Goal: Task Accomplishment & Management: Manage account settings

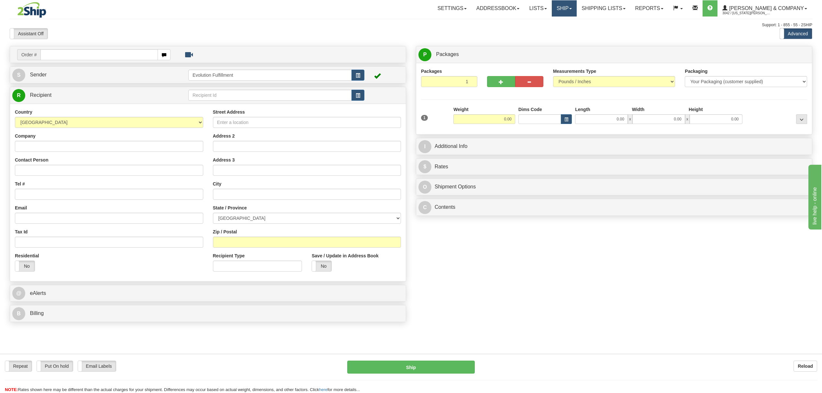
click at [577, 5] on link "Ship" at bounding box center [564, 8] width 25 height 16
click at [570, 29] on span "OnHold / Order Queue" at bounding box center [548, 30] width 46 height 5
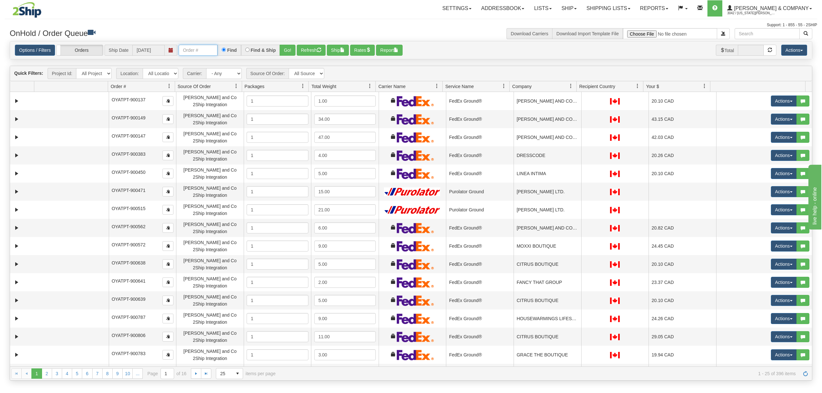
click at [207, 52] on input "text" at bounding box center [198, 50] width 39 height 11
click at [289, 51] on button "Go!" at bounding box center [288, 50] width 16 height 11
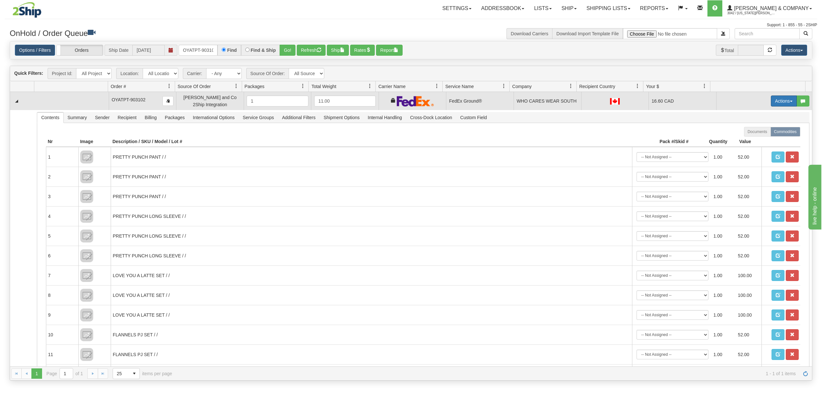
click at [781, 102] on button "Actions" at bounding box center [784, 101] width 26 height 11
click at [753, 139] on span "Ship" at bounding box center [759, 138] width 14 height 5
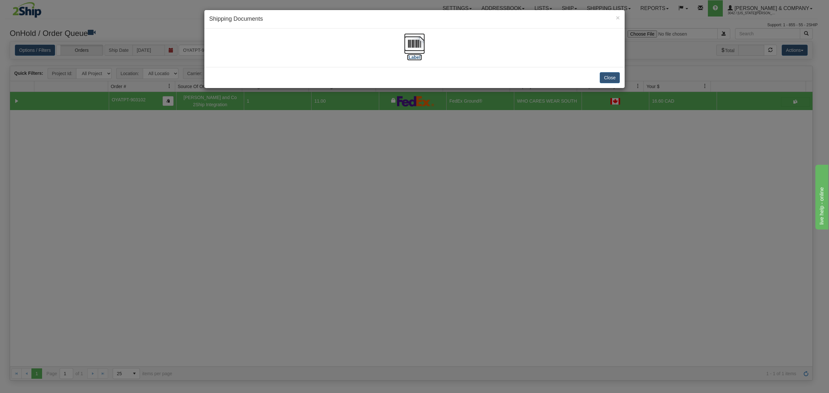
click at [412, 48] on img at bounding box center [414, 43] width 21 height 21
click at [613, 78] on button "Close" at bounding box center [610, 77] width 20 height 11
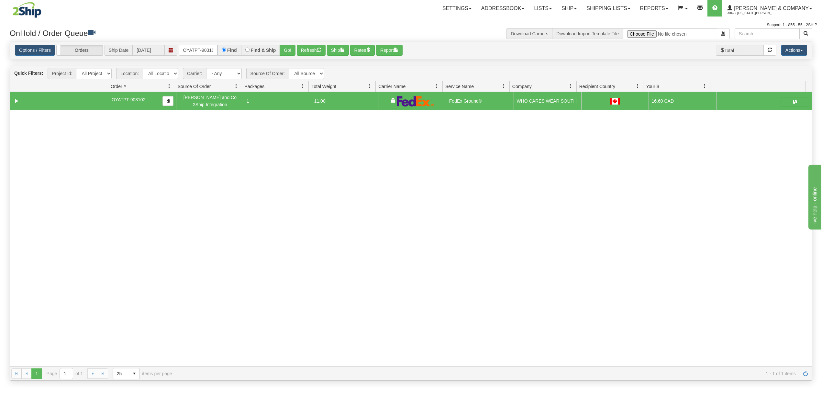
click at [197, 60] on div "Options / Filters Group Shipments Orders Ship Date 08/25/2025 OYATPT-903102 Fin…" at bounding box center [411, 50] width 803 height 18
click at [203, 52] on input "OYATPT-903102" at bounding box center [198, 50] width 39 height 11
click at [204, 52] on input "OYATPT-903102" at bounding box center [198, 50] width 39 height 11
click at [206, 52] on input "OYATPT-903102" at bounding box center [198, 50] width 39 height 11
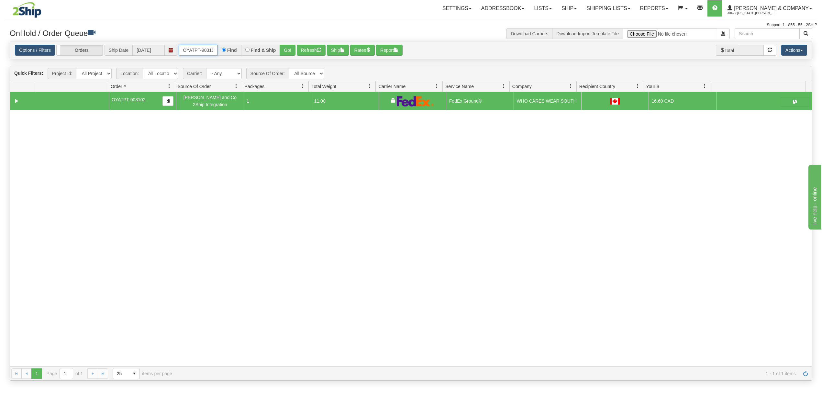
click at [207, 52] on input "OYATPT-903102" at bounding box center [198, 50] width 39 height 11
click at [209, 52] on input "OYATPT-903102" at bounding box center [198, 50] width 39 height 11
click at [291, 48] on button "Go!" at bounding box center [288, 50] width 16 height 11
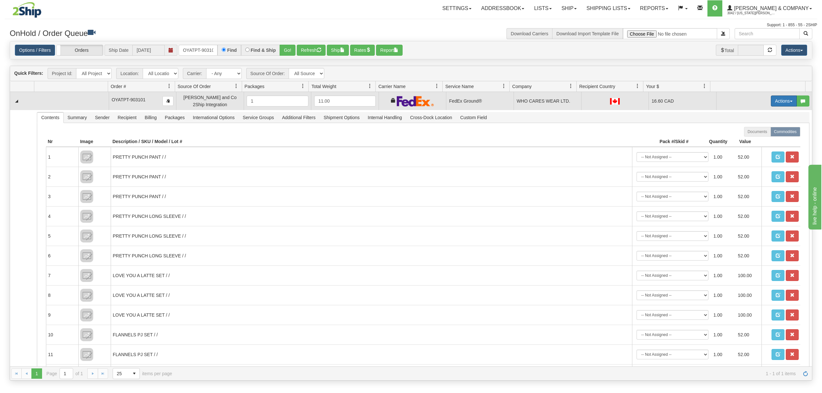
click at [784, 104] on button "Actions" at bounding box center [784, 101] width 26 height 11
click at [745, 141] on link "Ship" at bounding box center [771, 138] width 52 height 8
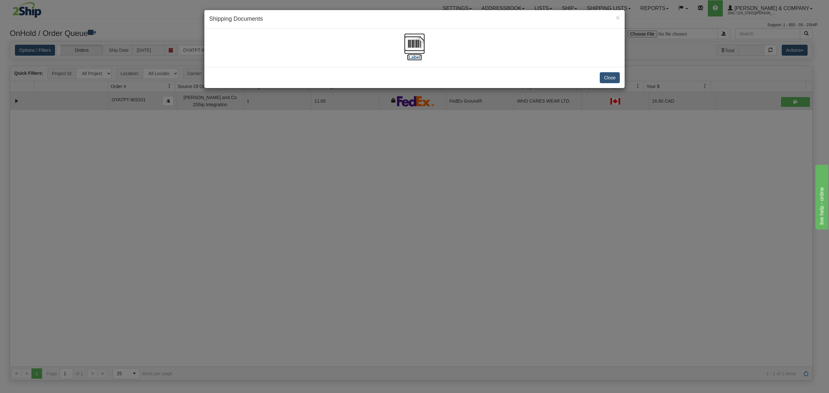
click at [410, 42] on img at bounding box center [414, 43] width 21 height 21
click at [611, 77] on button "Close" at bounding box center [610, 77] width 20 height 11
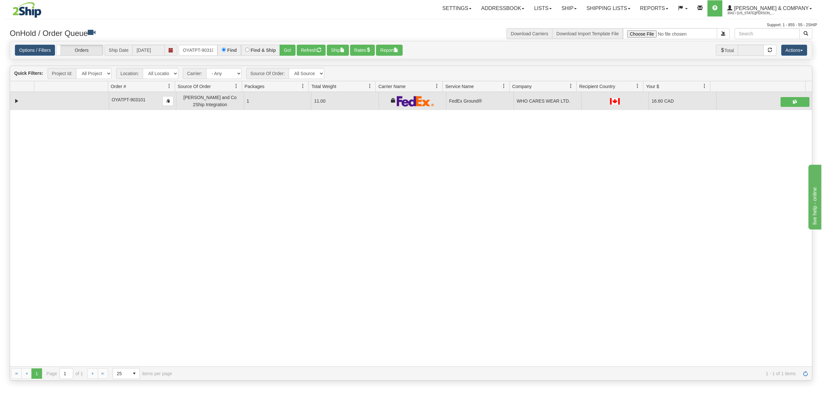
drag, startPoint x: 177, startPoint y: 47, endPoint x: 187, endPoint y: 47, distance: 9.1
click at [180, 47] on div "Options / Filters Group Shipments Orders Ship Date 08/25/2025 OYATPT-903101 Fin…" at bounding box center [411, 50] width 793 height 11
click at [187, 47] on input "OYATPT-903101" at bounding box center [198, 50] width 39 height 11
click at [190, 48] on input "OYATPT-903101" at bounding box center [198, 50] width 39 height 11
click at [191, 48] on input "OYATPT-903101" at bounding box center [198, 50] width 39 height 11
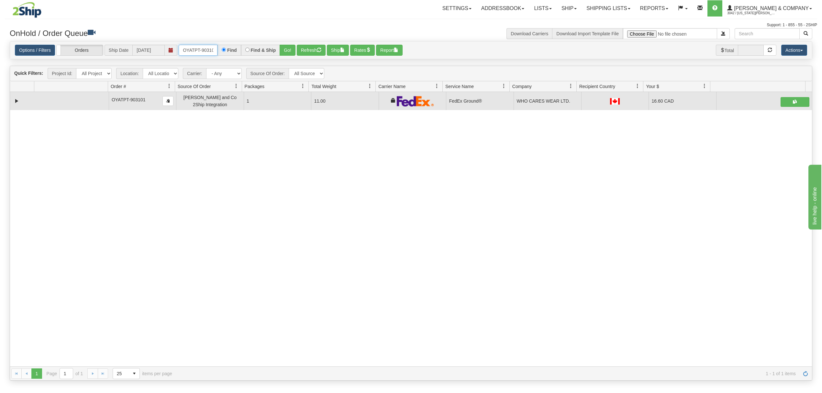
click at [192, 48] on input "OYATPT-903101" at bounding box center [198, 50] width 39 height 11
drag, startPoint x: 192, startPoint y: 48, endPoint x: 188, endPoint y: 48, distance: 3.9
click at [191, 48] on input "OYATPT-903101" at bounding box center [198, 50] width 39 height 11
type input "OYATPT-903100"
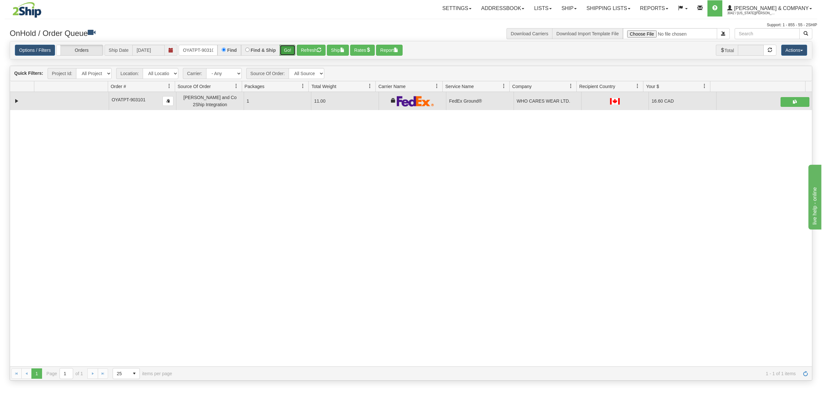
click at [285, 49] on button "Go!" at bounding box center [288, 50] width 16 height 11
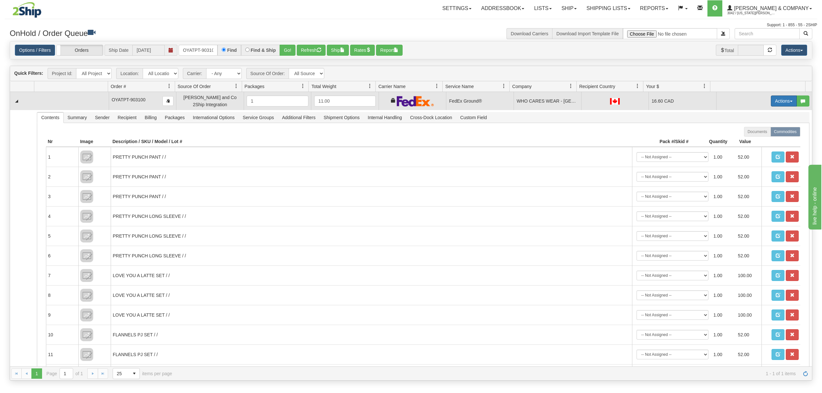
click at [774, 101] on button "Actions" at bounding box center [784, 101] width 26 height 11
click at [752, 140] on span "Ship" at bounding box center [759, 138] width 14 height 5
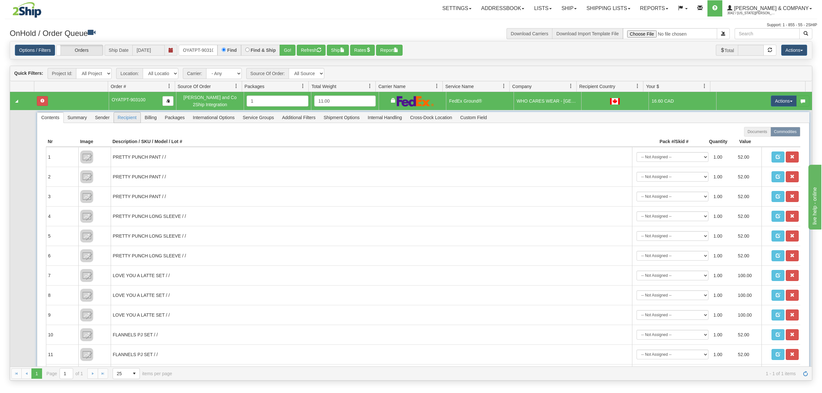
click at [132, 117] on span "Recipient" at bounding box center [127, 117] width 27 height 10
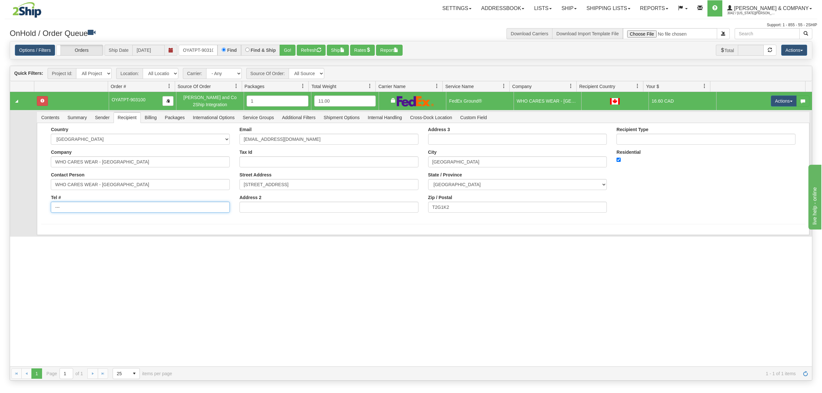
drag, startPoint x: 83, startPoint y: 206, endPoint x: 44, endPoint y: 208, distance: 38.9
click at [44, 208] on div "Country AFGHANISTAN ALAND ISLANDS ALBANIA ALGERIA AMERICAN SAMOA ANDORRA ANGOLA…" at bounding box center [423, 172] width 764 height 91
drag, startPoint x: 74, startPoint y: 209, endPoint x: 80, endPoint y: 208, distance: 5.6
click at [74, 209] on input "Tel #" at bounding box center [140, 207] width 179 height 11
type input "18886562228"
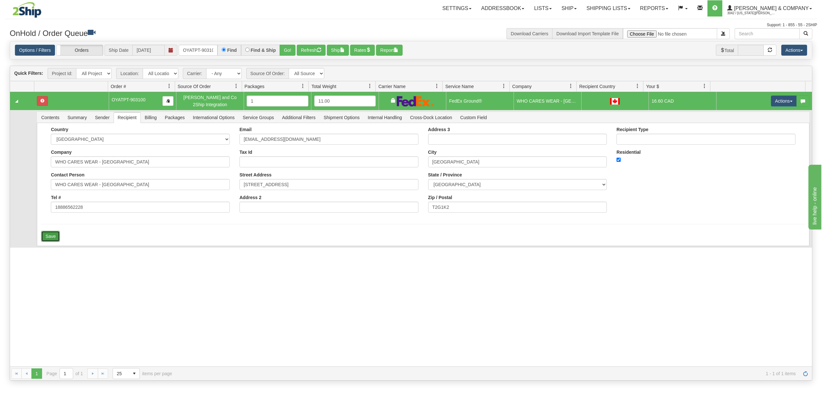
click at [59, 234] on button "Save" at bounding box center [50, 236] width 19 height 11
click at [782, 101] on button "Actions" at bounding box center [784, 101] width 26 height 11
click at [752, 139] on span "Ship" at bounding box center [759, 138] width 14 height 5
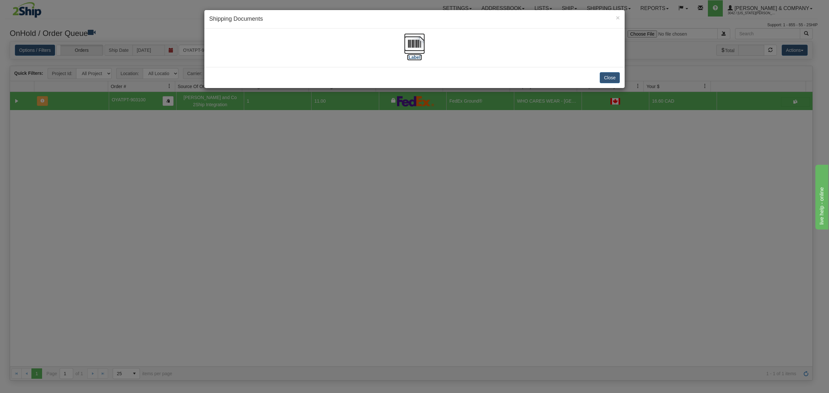
click at [415, 46] on img at bounding box center [414, 43] width 21 height 21
click at [611, 78] on button "Close" at bounding box center [610, 77] width 20 height 11
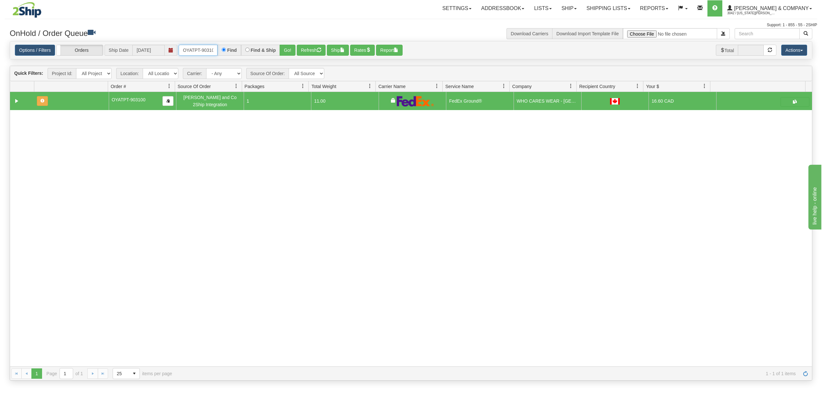
click at [199, 52] on input "OYATPT-903100" at bounding box center [198, 50] width 39 height 11
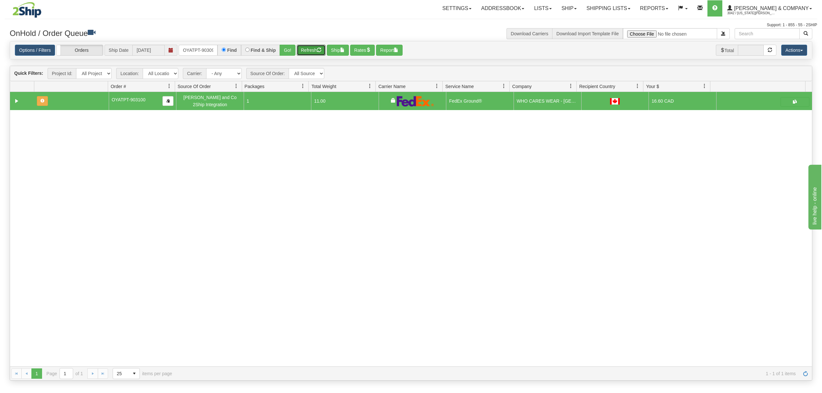
click at [297, 49] on div "Options / Filters Group Shipments Orders Ship Date 08/25/2025 OYATPT-903098 Fin…" at bounding box center [411, 50] width 793 height 11
click at [291, 54] on button "Go!" at bounding box center [288, 50] width 16 height 11
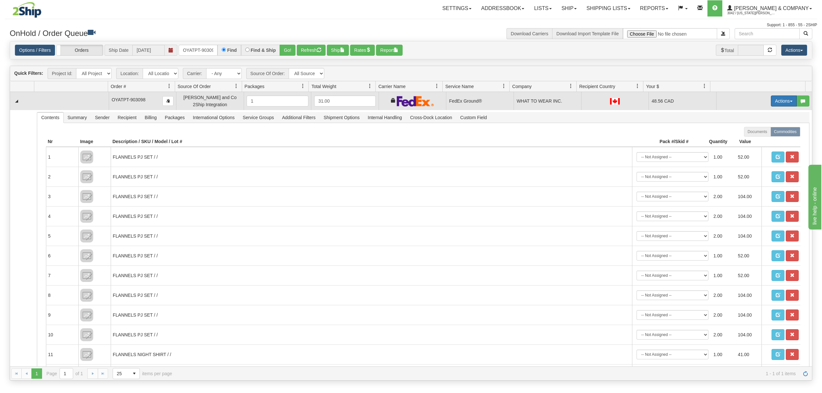
click at [777, 101] on button "Actions" at bounding box center [784, 101] width 26 height 11
click at [753, 140] on span "Ship" at bounding box center [759, 138] width 14 height 5
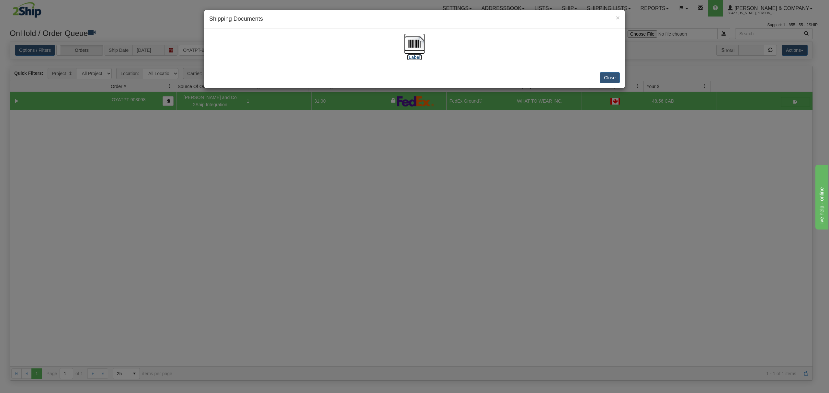
click at [419, 43] on img at bounding box center [414, 43] width 21 height 21
click at [609, 80] on button "Close" at bounding box center [610, 77] width 20 height 11
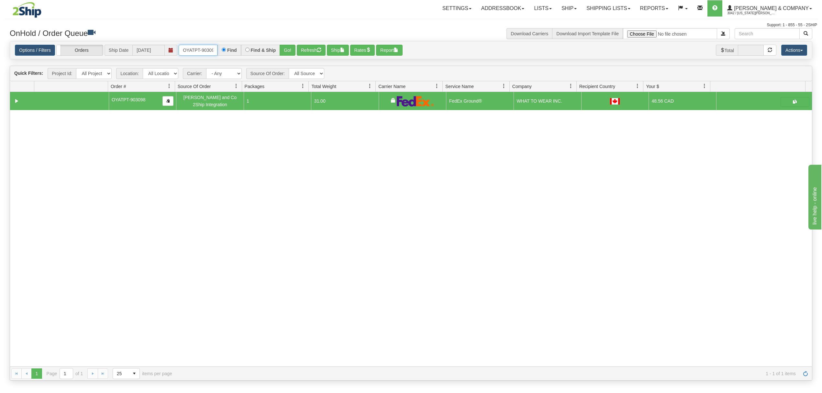
click at [201, 52] on input "OYATPT-903098" at bounding box center [198, 50] width 39 height 11
click at [286, 51] on button "Go!" at bounding box center [288, 50] width 16 height 11
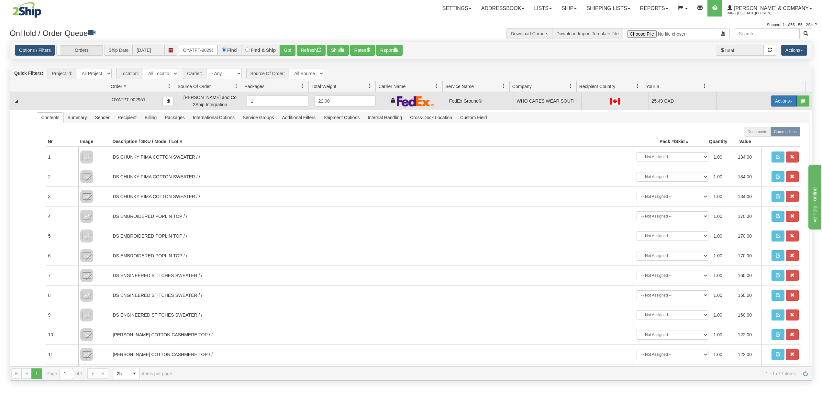
click at [781, 103] on button "Actions" at bounding box center [784, 101] width 26 height 11
click at [753, 138] on span "Ship" at bounding box center [759, 138] width 14 height 5
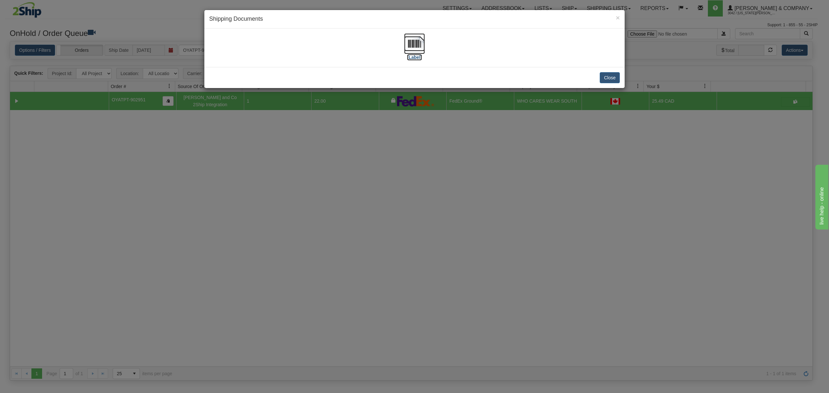
click at [415, 38] on img at bounding box center [414, 43] width 21 height 21
click at [616, 77] on button "Close" at bounding box center [610, 77] width 20 height 11
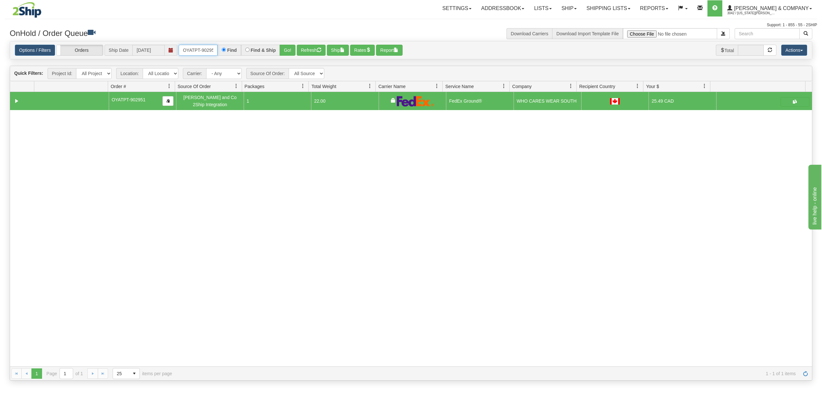
click at [208, 50] on input "OYATPT-902951" at bounding box center [198, 50] width 39 height 11
click at [283, 48] on button "Go!" at bounding box center [288, 50] width 16 height 11
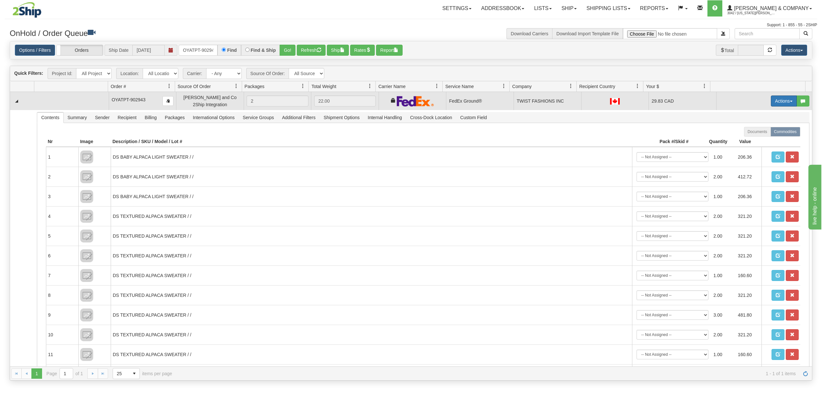
click at [775, 100] on button "Actions" at bounding box center [784, 101] width 26 height 11
click at [752, 141] on span "Ship" at bounding box center [759, 138] width 14 height 5
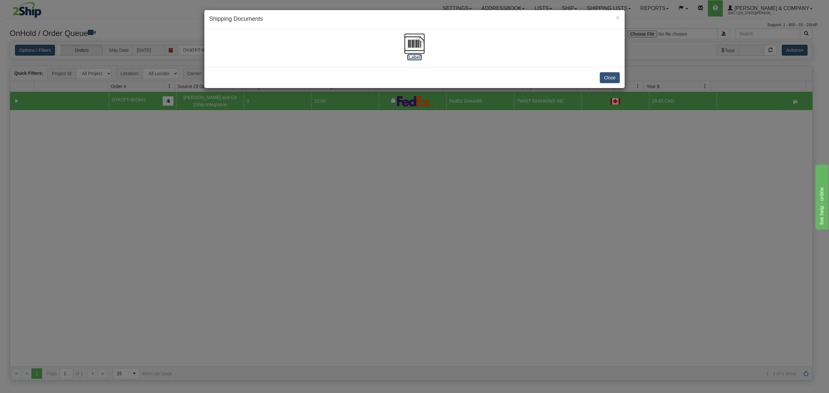
click at [404, 42] on img at bounding box center [414, 43] width 21 height 21
click at [604, 72] on div "Close" at bounding box center [414, 77] width 420 height 21
click at [607, 75] on button "Close" at bounding box center [610, 77] width 20 height 11
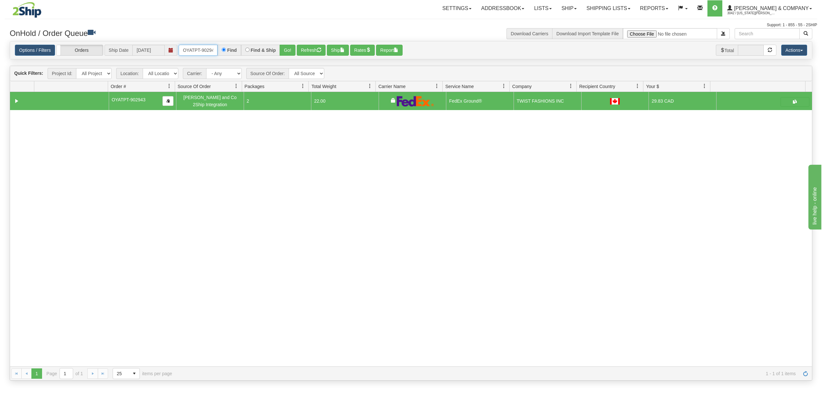
click at [202, 56] on input "OYATPT-902943" at bounding box center [198, 50] width 39 height 11
type input "OYATPT-903103"
click at [297, 46] on div "Options / Filters Group Shipments Orders Ship Date 08/25/2025 OYATPT-903103 Fin…" at bounding box center [411, 50] width 793 height 11
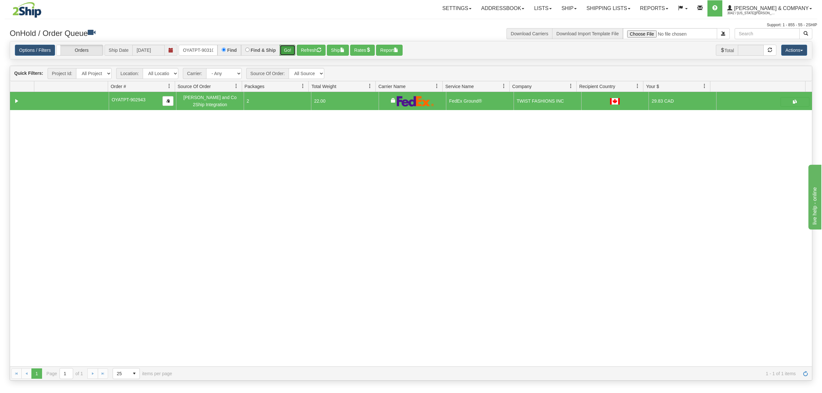
click at [291, 48] on button "Go!" at bounding box center [288, 50] width 16 height 11
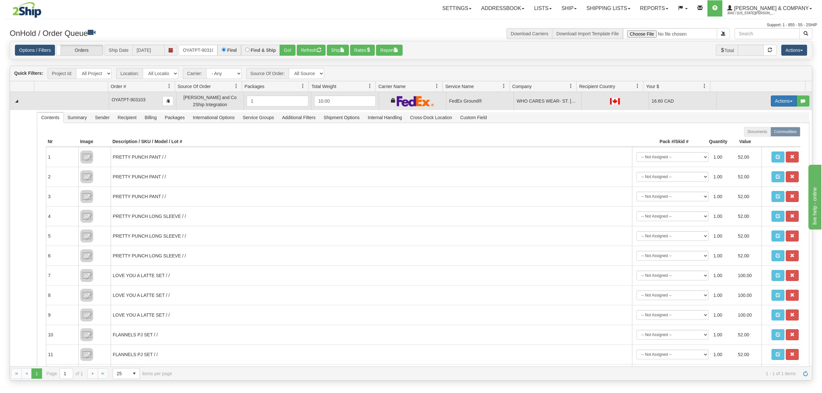
click at [775, 101] on button "Actions" at bounding box center [784, 101] width 26 height 11
click at [752, 141] on span "Ship" at bounding box center [759, 138] width 14 height 5
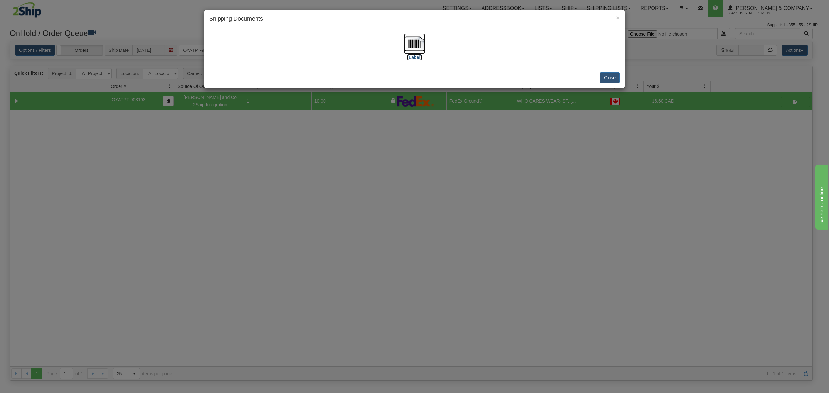
click at [417, 44] on img at bounding box center [414, 43] width 21 height 21
click at [609, 80] on button "Close" at bounding box center [610, 77] width 20 height 11
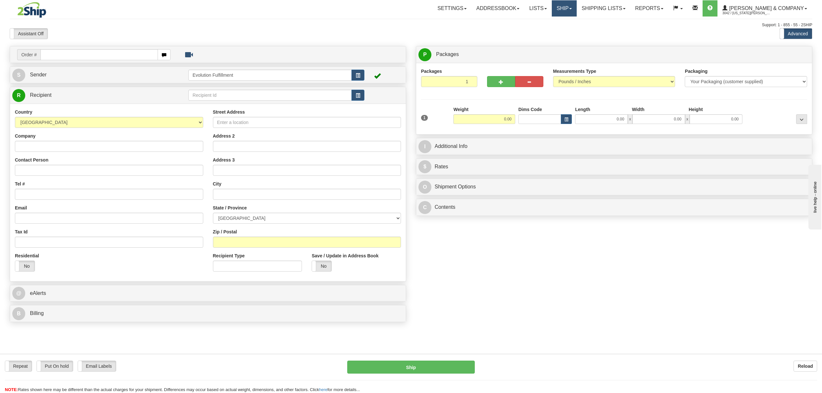
click at [577, 9] on link "Ship" at bounding box center [564, 8] width 25 height 16
click at [570, 29] on span "OnHold / Order Queue" at bounding box center [548, 30] width 46 height 5
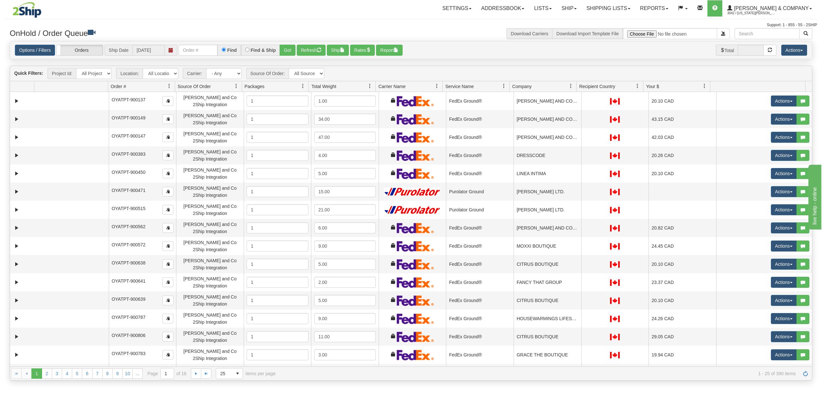
click at [190, 57] on div "Options / Filters Group Shipments Orders Ship Date 08/25/2025 Find Find & Ship …" at bounding box center [411, 50] width 802 height 18
click at [193, 55] on input "text" at bounding box center [198, 50] width 39 height 11
click at [287, 50] on button "Go!" at bounding box center [288, 50] width 16 height 11
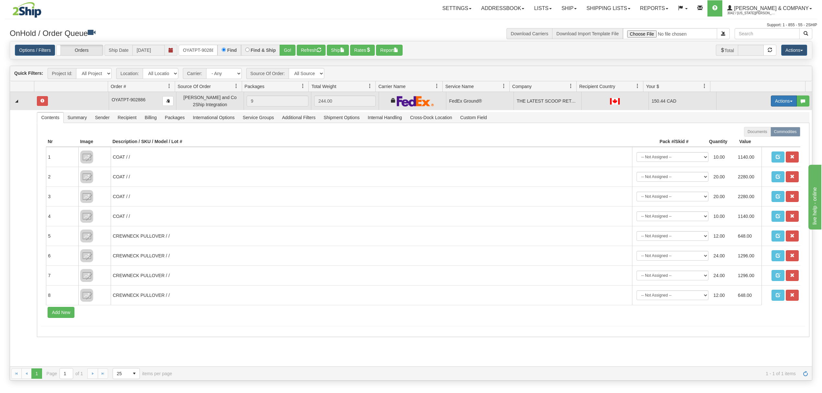
click at [781, 105] on button "Actions" at bounding box center [784, 101] width 26 height 11
click at [752, 139] on span at bounding box center [754, 138] width 5 height 5
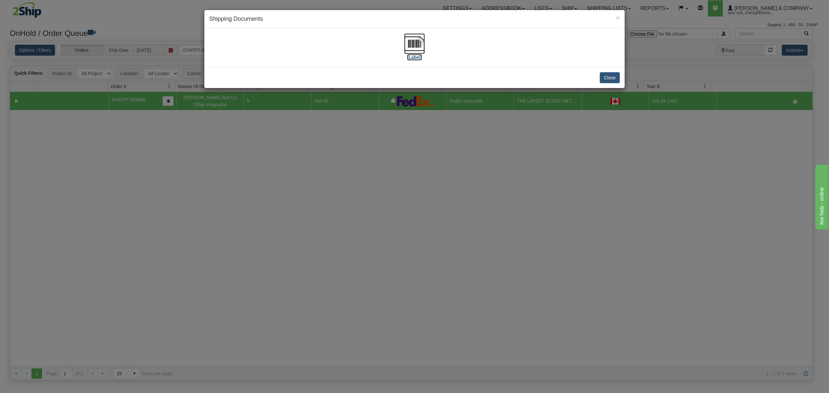
click at [415, 41] on img at bounding box center [414, 43] width 21 height 21
click at [611, 78] on button "Close" at bounding box center [610, 77] width 20 height 11
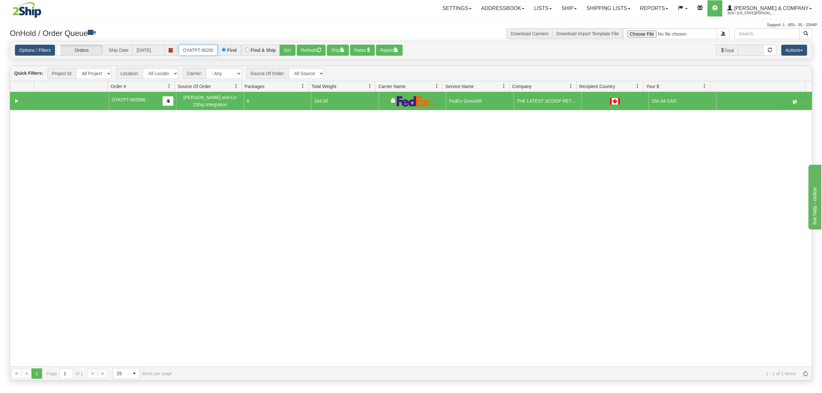
click at [210, 51] on input "OYATPT-902886" at bounding box center [198, 50] width 39 height 11
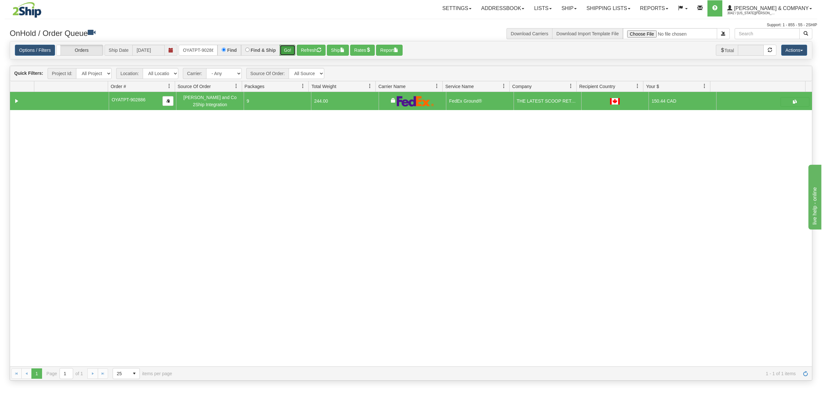
click at [296, 47] on button "Go!" at bounding box center [288, 50] width 16 height 11
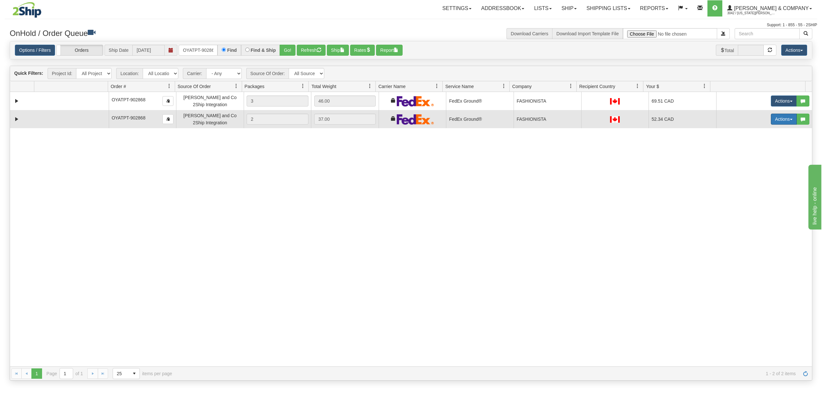
click at [773, 117] on button "Actions" at bounding box center [784, 119] width 26 height 11
click at [752, 166] on span at bounding box center [754, 165] width 5 height 5
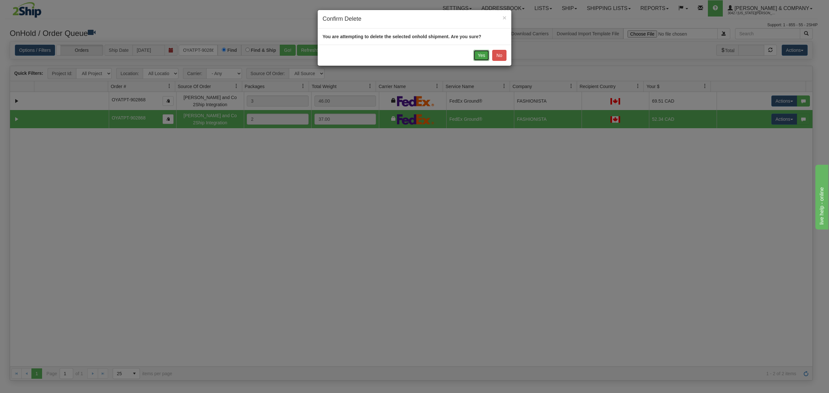
click at [474, 58] on button "Yes" at bounding box center [481, 55] width 16 height 11
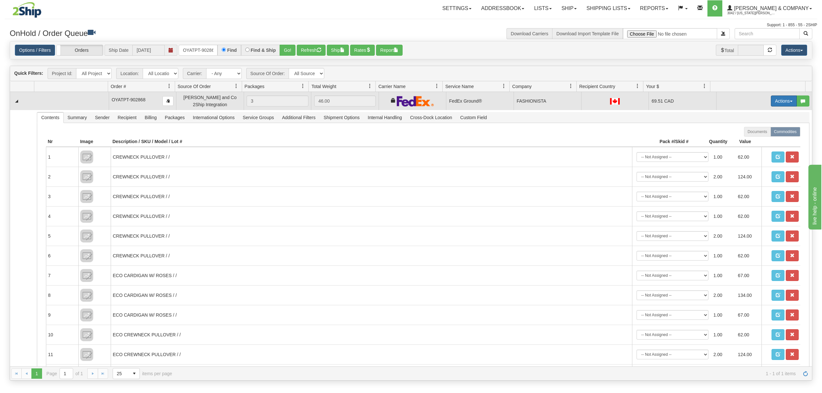
click at [781, 99] on button "Actions" at bounding box center [784, 101] width 26 height 11
click at [752, 141] on span at bounding box center [754, 138] width 5 height 5
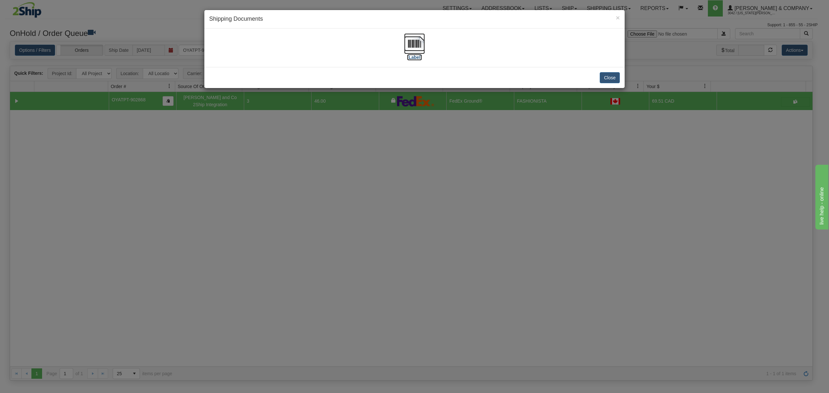
click at [407, 45] on img at bounding box center [414, 43] width 21 height 21
drag, startPoint x: 605, startPoint y: 76, endPoint x: 601, endPoint y: 76, distance: 3.9
click at [604, 76] on button "Close" at bounding box center [610, 77] width 20 height 11
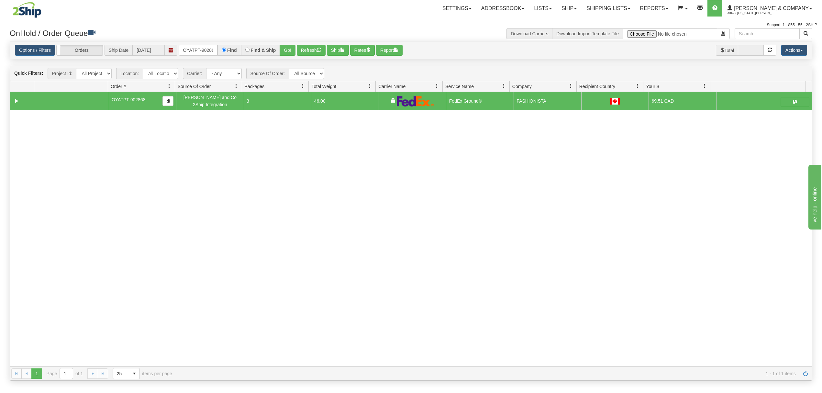
click at [196, 43] on div "Options / Filters Group Shipments Orders Ship Date 08/25/2025 OYATPT-902868 Fin…" at bounding box center [411, 50] width 802 height 18
click at [196, 49] on input "OYATPT-902868" at bounding box center [198, 50] width 39 height 11
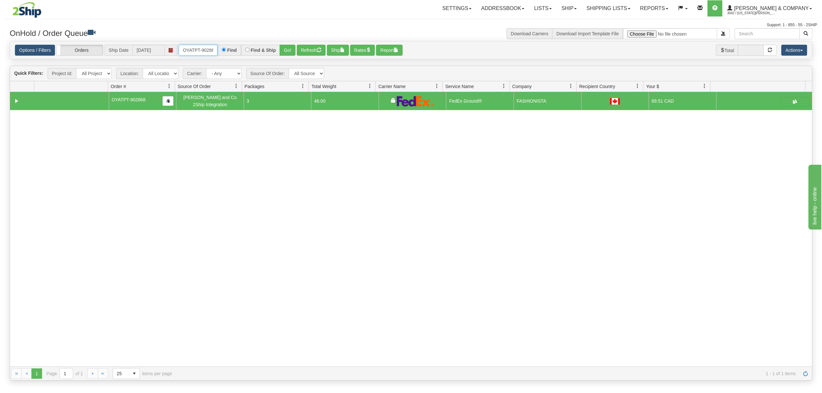
click at [196, 49] on input "OYATPT-902868" at bounding box center [198, 50] width 39 height 11
click at [291, 52] on button "Go!" at bounding box center [288, 50] width 16 height 11
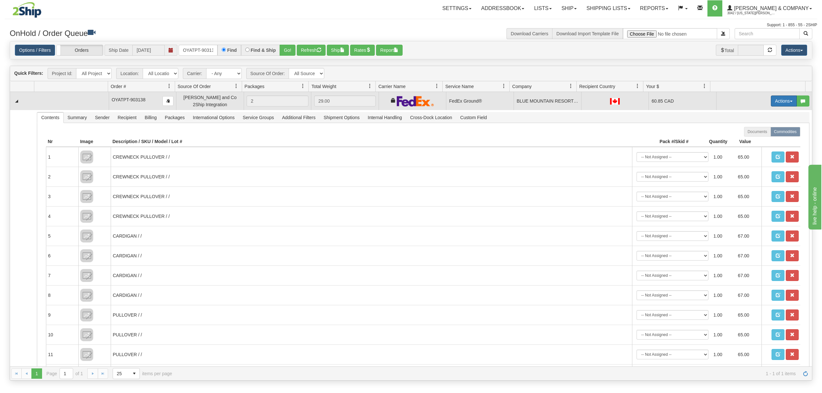
click at [778, 103] on button "Actions" at bounding box center [784, 101] width 26 height 11
click at [753, 138] on span "Ship" at bounding box center [759, 138] width 14 height 5
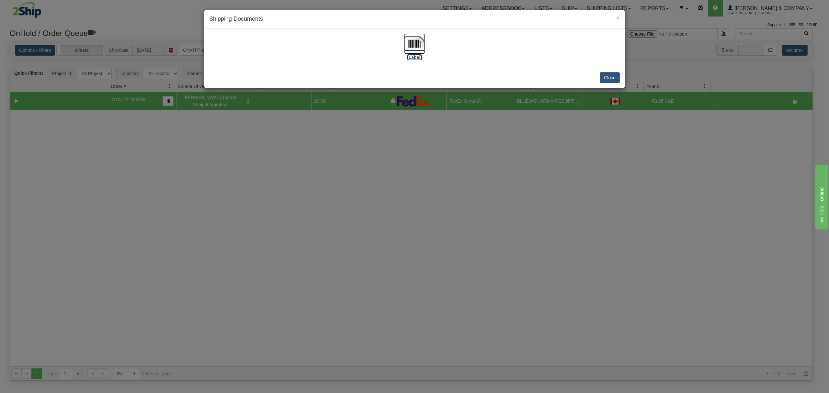
click at [414, 47] on img at bounding box center [414, 43] width 21 height 21
click at [601, 78] on button "Close" at bounding box center [610, 77] width 20 height 11
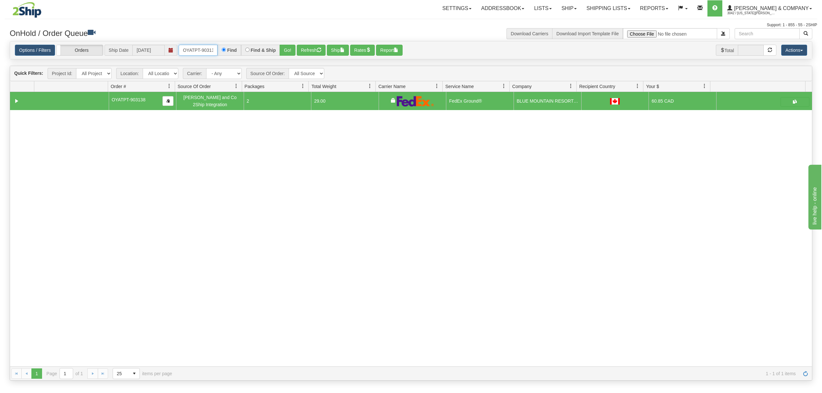
click at [201, 52] on input "OYATPT-903138" at bounding box center [198, 50] width 39 height 11
click at [202, 52] on input "OYATPT-903138" at bounding box center [198, 50] width 39 height 11
click at [292, 47] on button "Go!" at bounding box center [288, 50] width 16 height 11
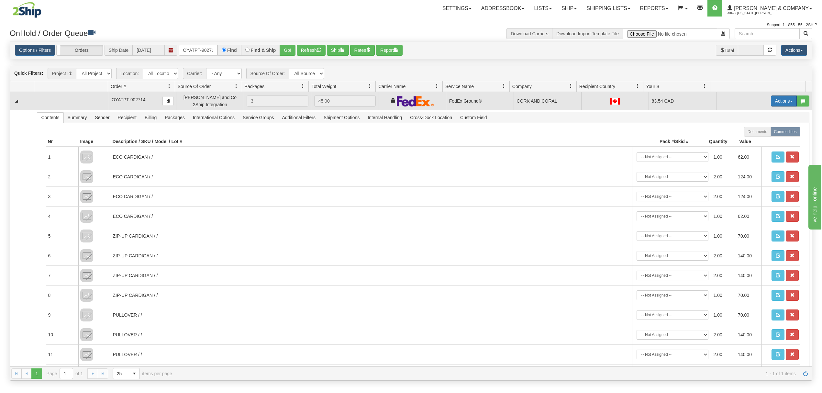
click at [781, 100] on button "Actions" at bounding box center [784, 101] width 26 height 11
click at [752, 141] on span "Ship" at bounding box center [759, 138] width 14 height 5
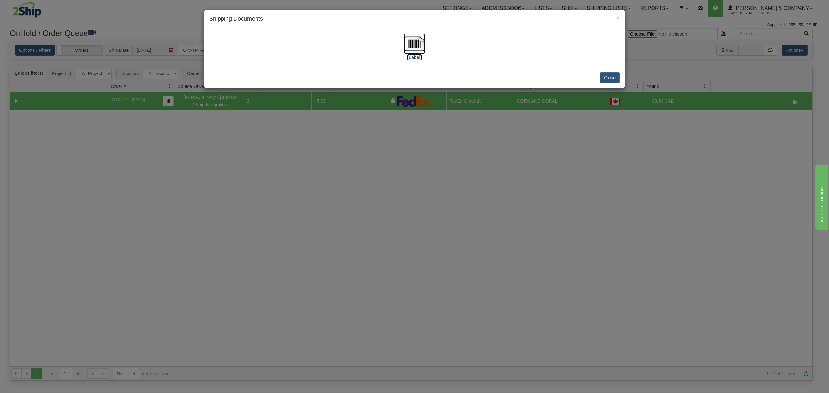
click at [415, 43] on img at bounding box center [414, 43] width 21 height 21
drag, startPoint x: 603, startPoint y: 83, endPoint x: 606, endPoint y: 81, distance: 4.0
click at [605, 83] on button "Close" at bounding box center [610, 77] width 20 height 11
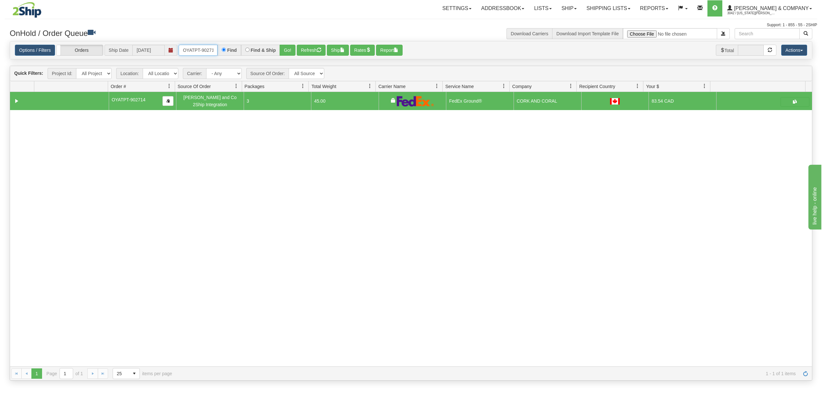
click at [192, 45] on input "OYATPT-902714" at bounding box center [198, 50] width 39 height 11
type input "OYATPT-902888"
click at [288, 48] on button "Go!" at bounding box center [288, 50] width 16 height 11
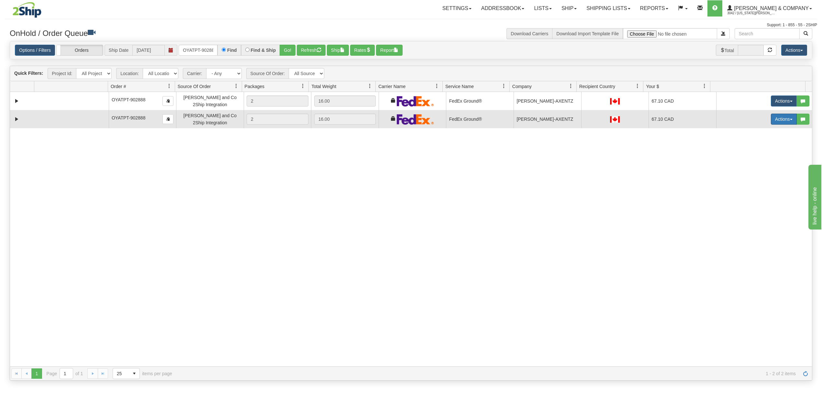
click at [776, 122] on button "Actions" at bounding box center [784, 119] width 26 height 11
click at [752, 167] on span "Delete" at bounding box center [760, 165] width 17 height 5
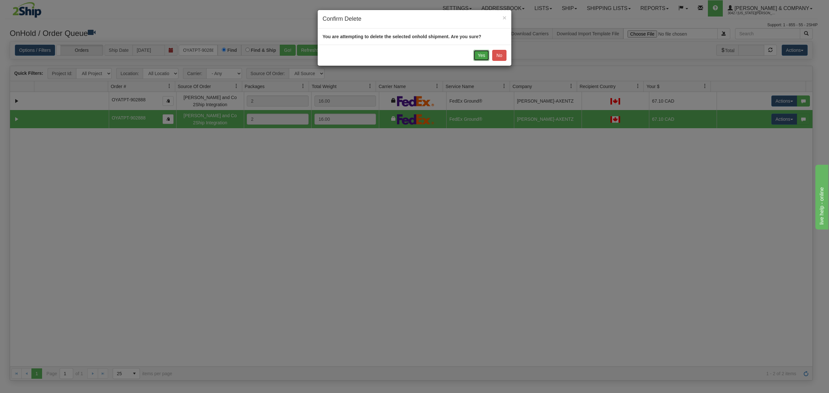
click at [487, 52] on button "Yes" at bounding box center [481, 55] width 16 height 11
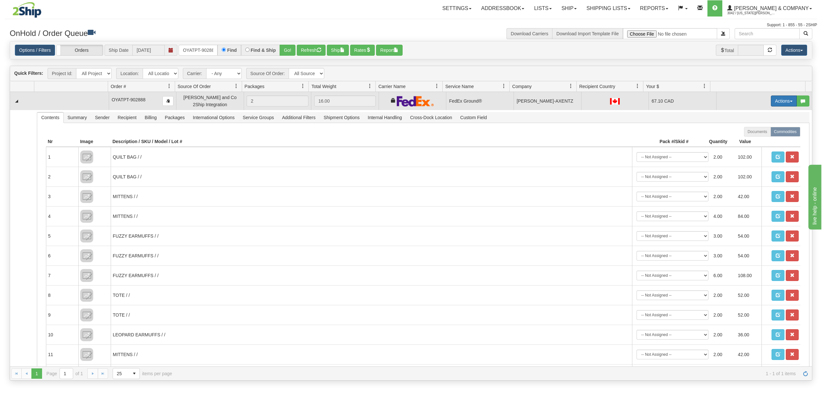
click at [775, 103] on button "Actions" at bounding box center [784, 101] width 26 height 11
click at [752, 141] on span "Ship" at bounding box center [759, 138] width 14 height 5
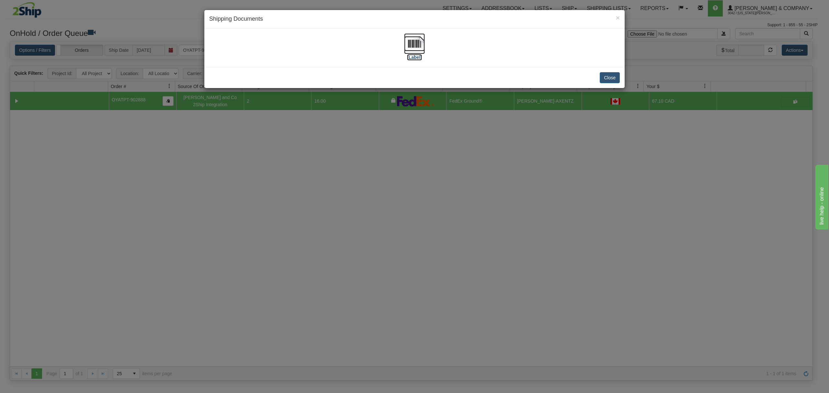
click at [407, 42] on img at bounding box center [414, 43] width 21 height 21
click at [606, 78] on button "Close" at bounding box center [610, 77] width 20 height 11
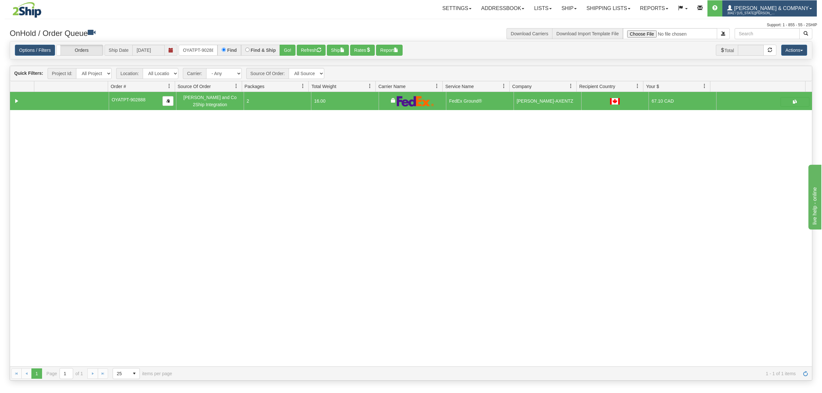
click at [770, 14] on span "3042 / Montana Yates" at bounding box center [752, 13] width 49 height 6
click at [772, 43] on link "LOG OUT" at bounding box center [784, 39] width 65 height 8
